Goal: Task Accomplishment & Management: Use online tool/utility

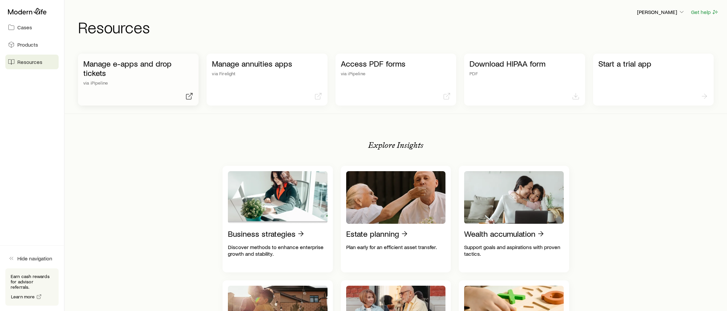
click at [150, 75] on p "Manage e-apps and drop tickets" at bounding box center [138, 68] width 110 height 19
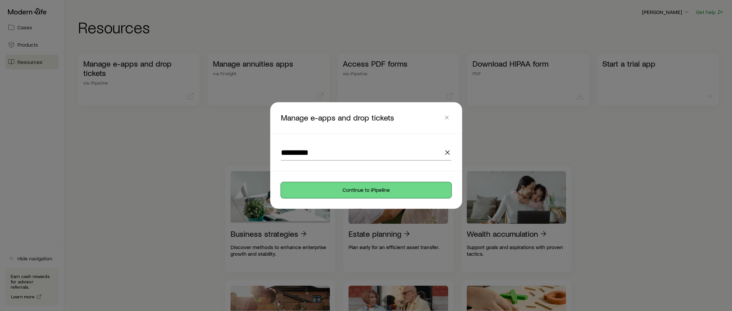
click at [374, 191] on button "Continue to iPipeline" at bounding box center [366, 190] width 170 height 16
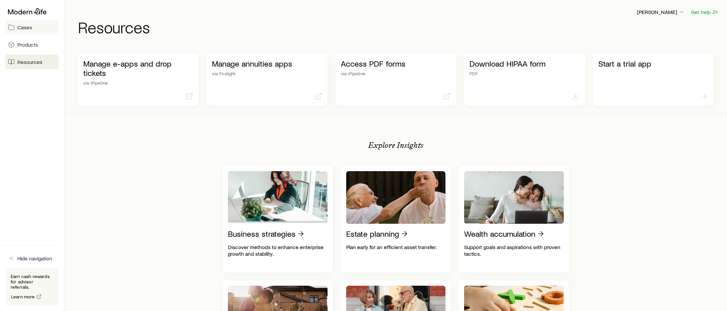
click at [27, 31] on link "Cases" at bounding box center [31, 27] width 53 height 15
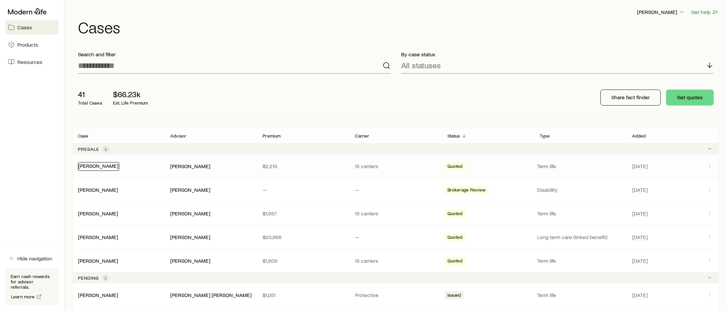
click at [108, 165] on link "[PERSON_NAME]" at bounding box center [98, 166] width 40 height 6
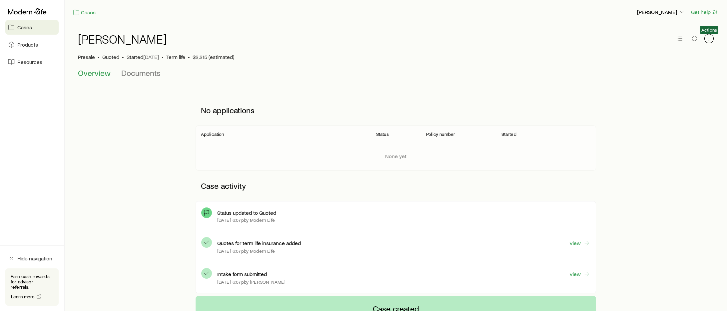
click at [710, 36] on icon "button" at bounding box center [708, 38] width 7 height 7
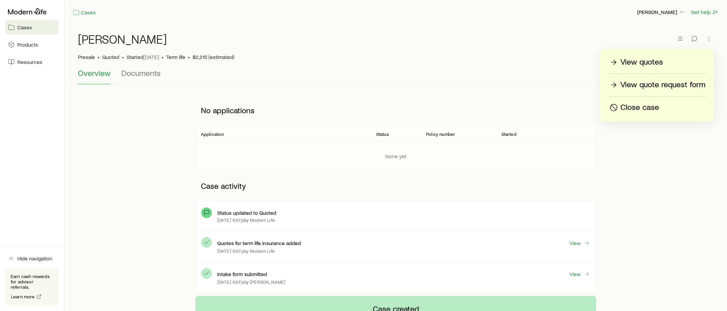
click at [669, 61] on div "View quotes" at bounding box center [656, 62] width 97 height 11
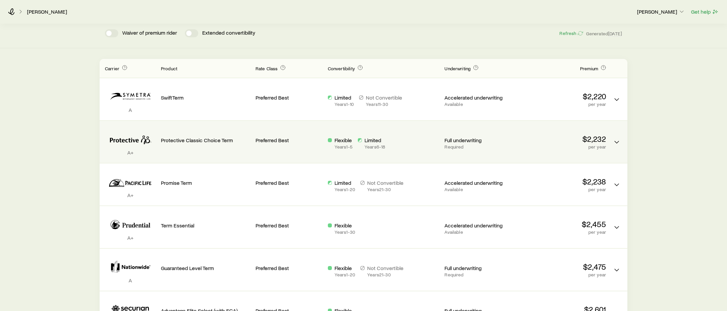
scroll to position [118, 0]
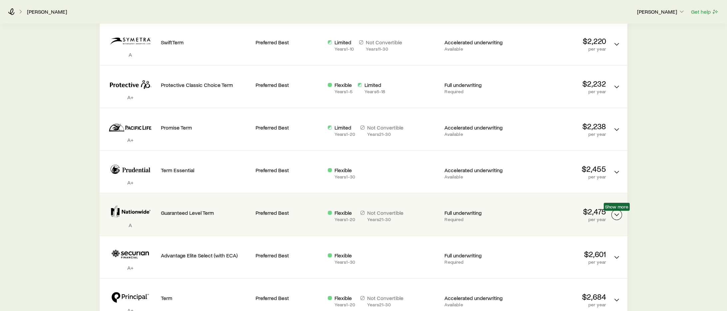
click at [616, 215] on icon "Term quotes" at bounding box center [616, 215] width 8 height 8
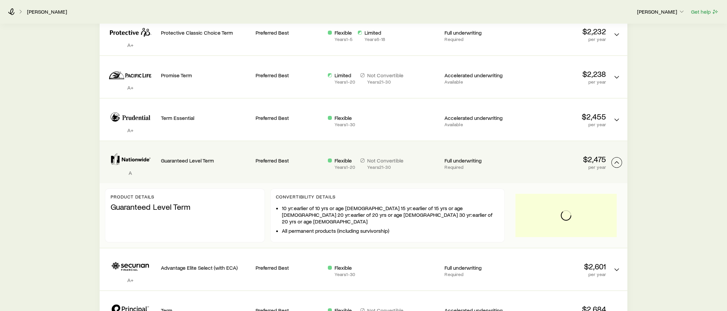
scroll to position [175, 0]
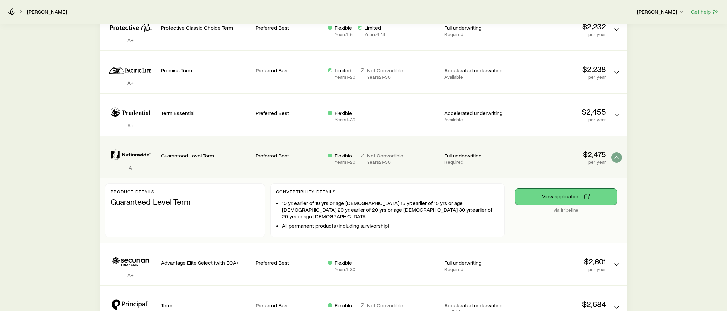
click at [586, 197] on icon "via iPipeline" at bounding box center [586, 196] width 7 height 7
